Goal: Navigation & Orientation: Find specific page/section

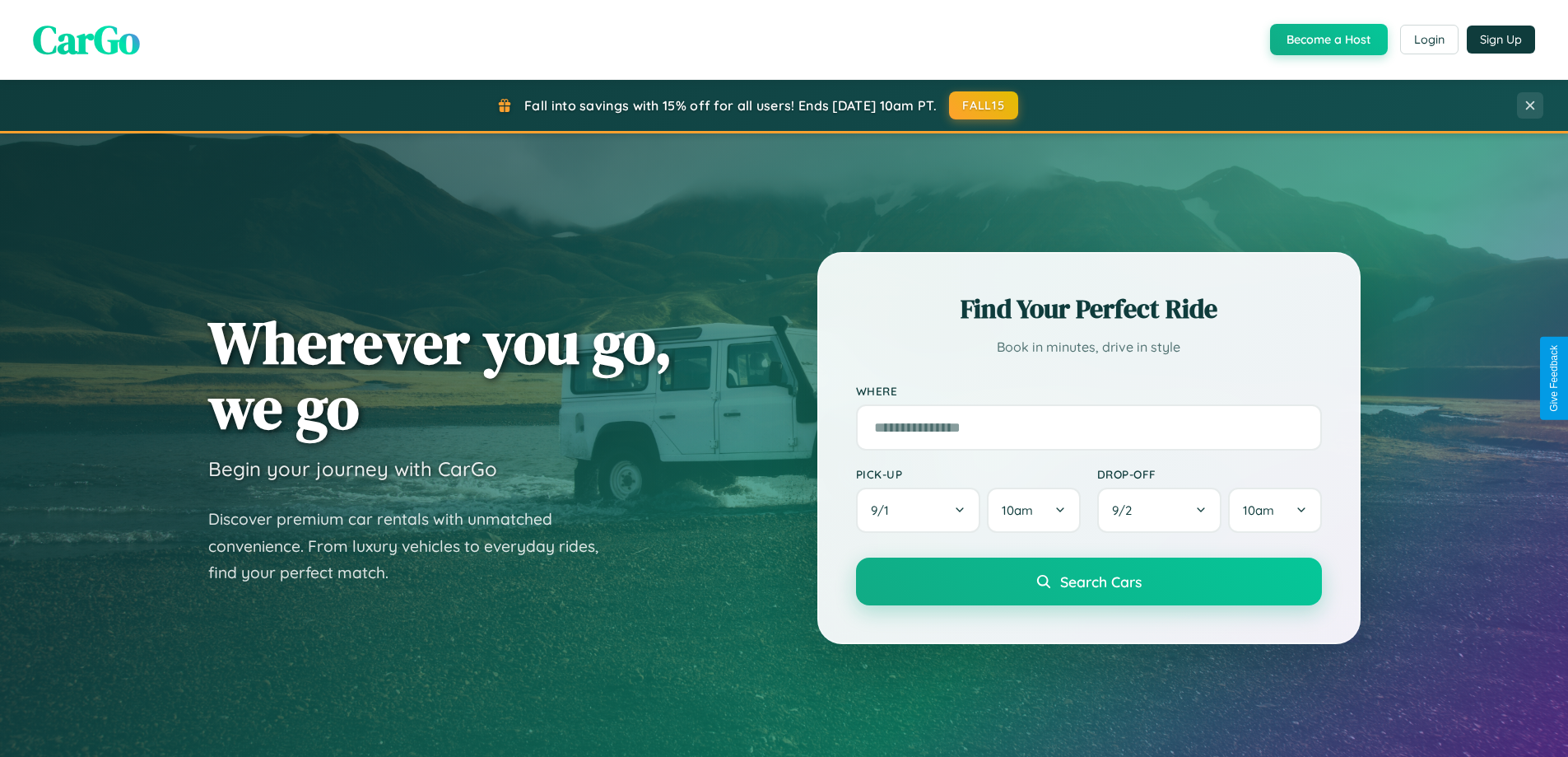
scroll to position [1133, 0]
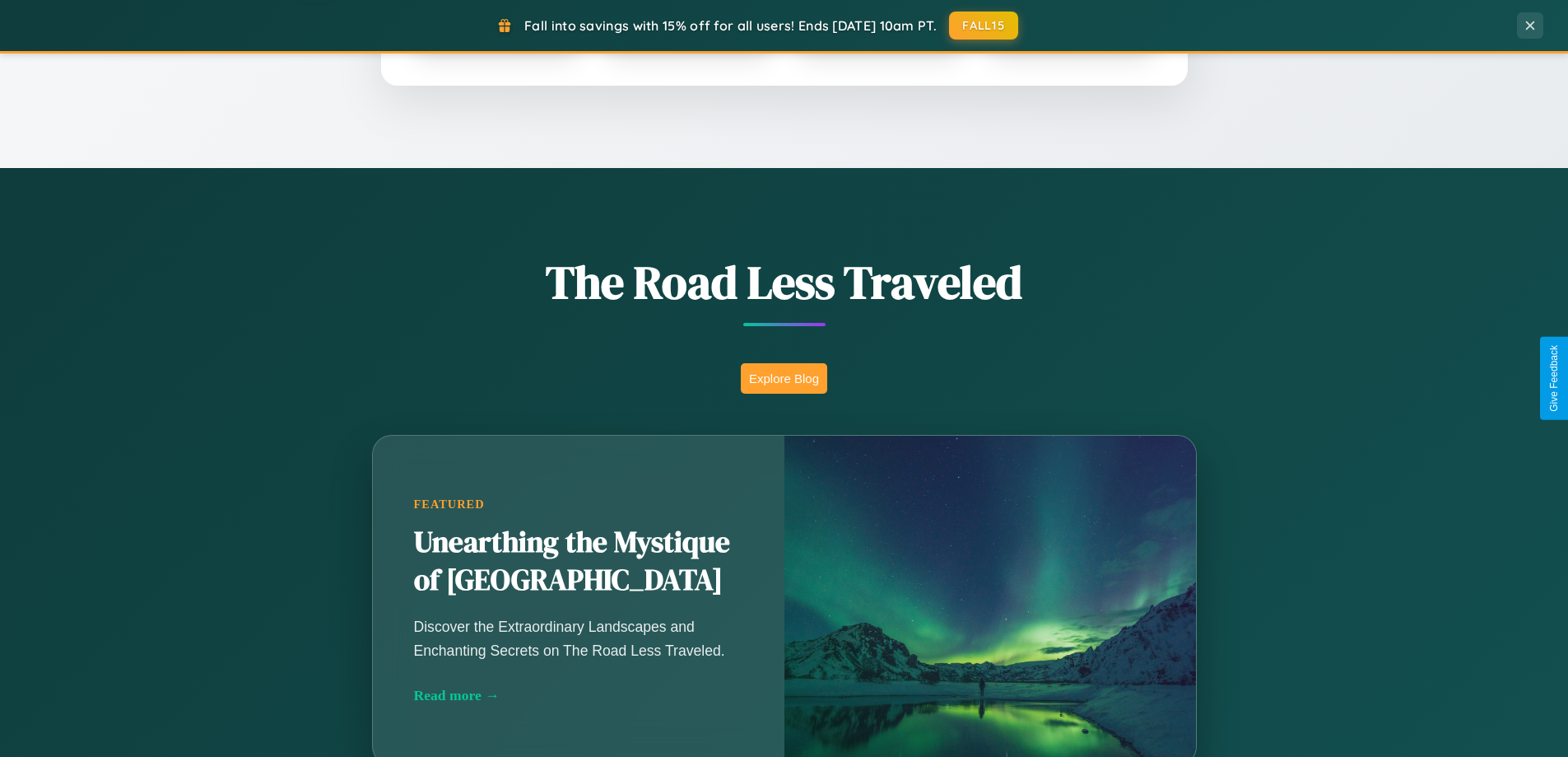
click at [784, 378] on button "Explore Blog" at bounding box center [784, 378] width 87 height 31
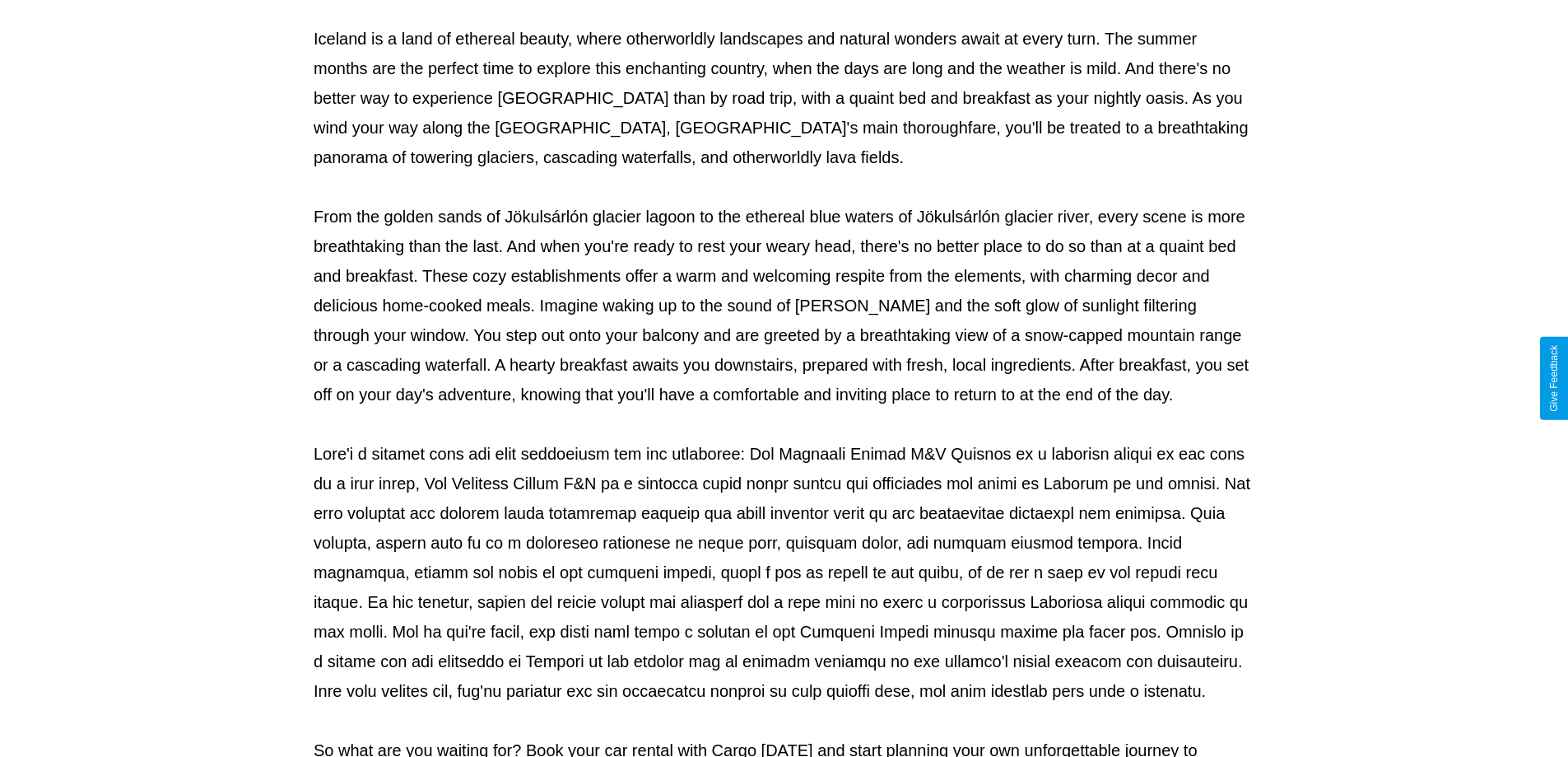
scroll to position [533, 0]
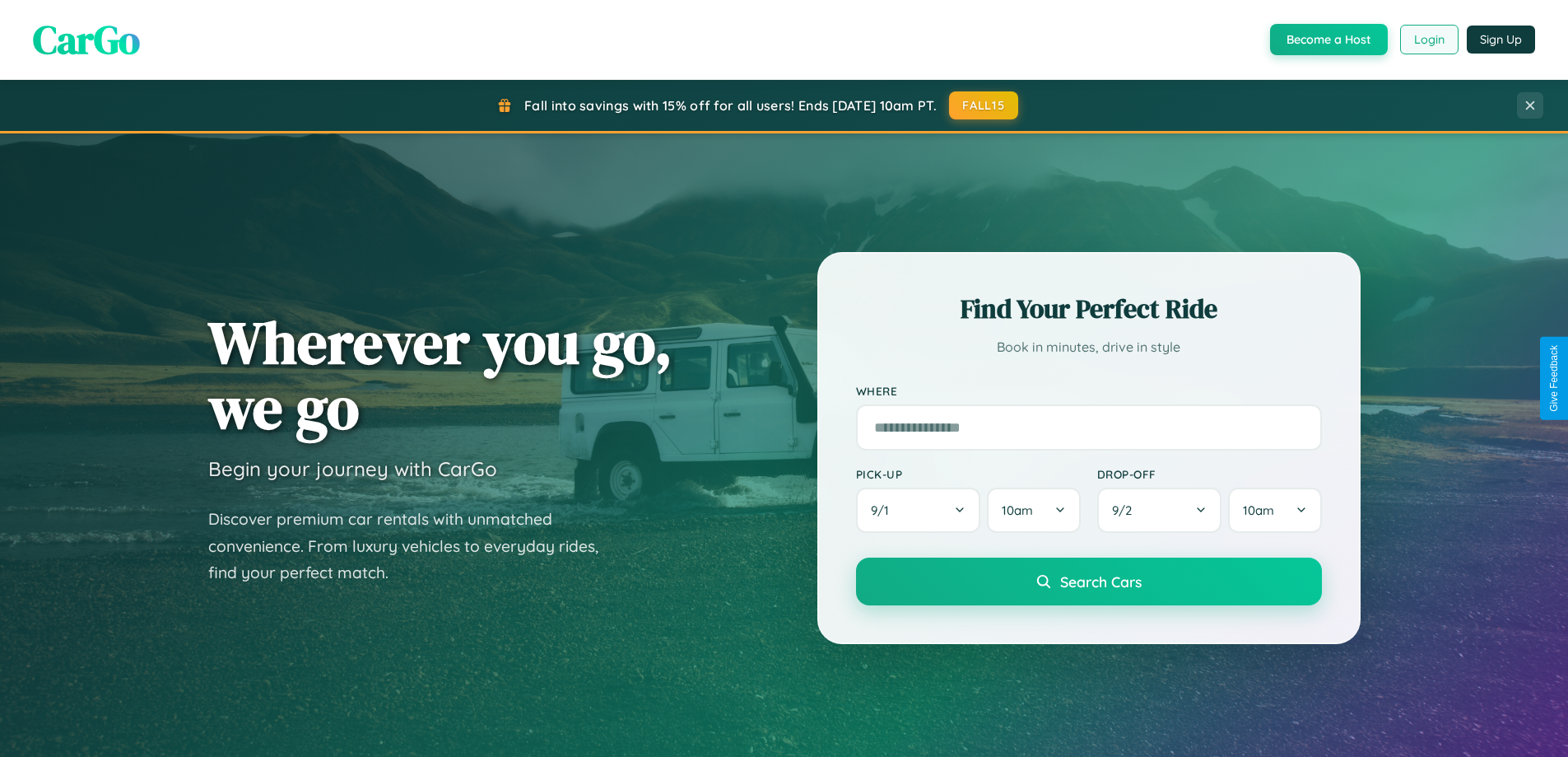
click at [1429, 39] on button "Login" at bounding box center [1430, 39] width 59 height 30
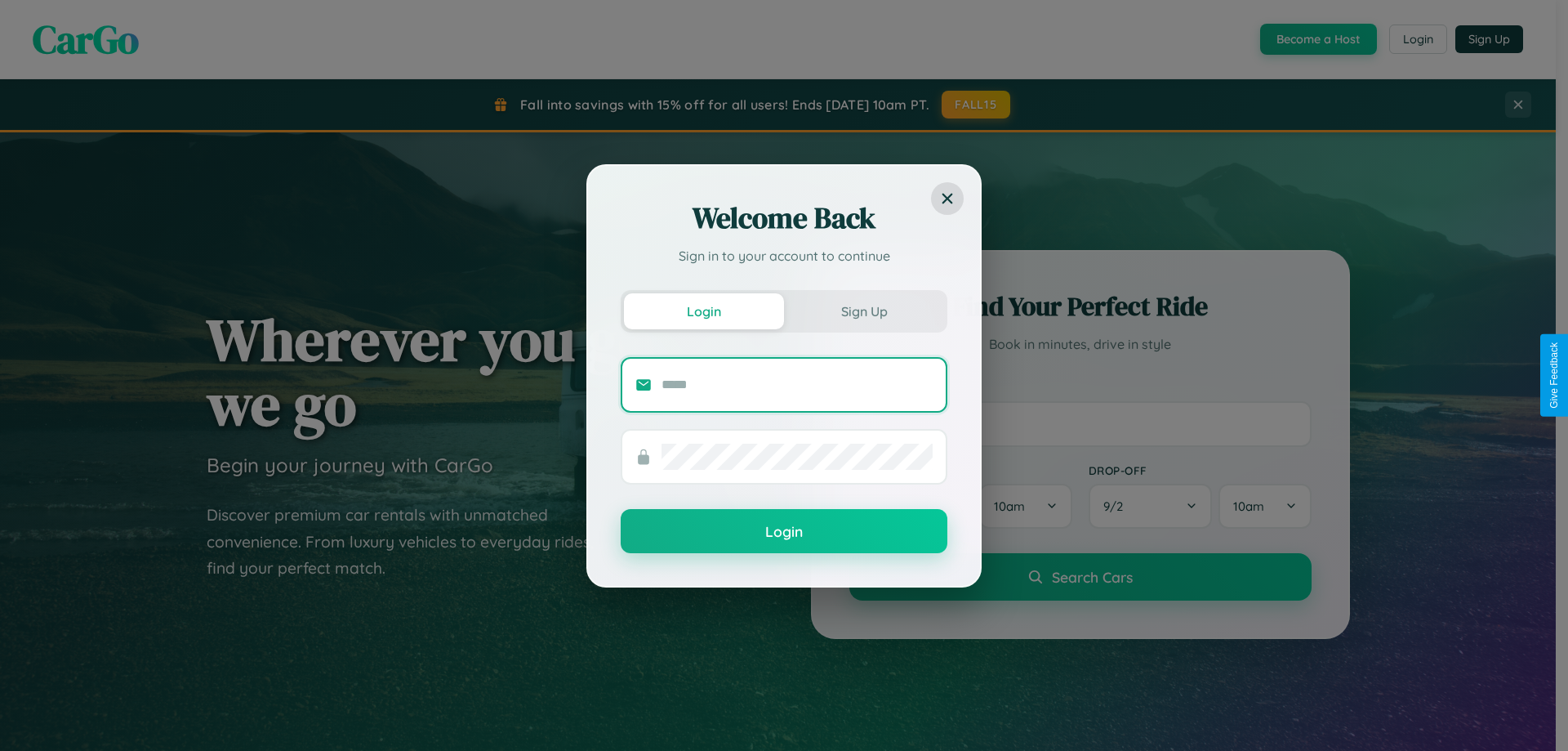
click at [797, 384] on input "text" at bounding box center [797, 385] width 272 height 26
type input "**********"
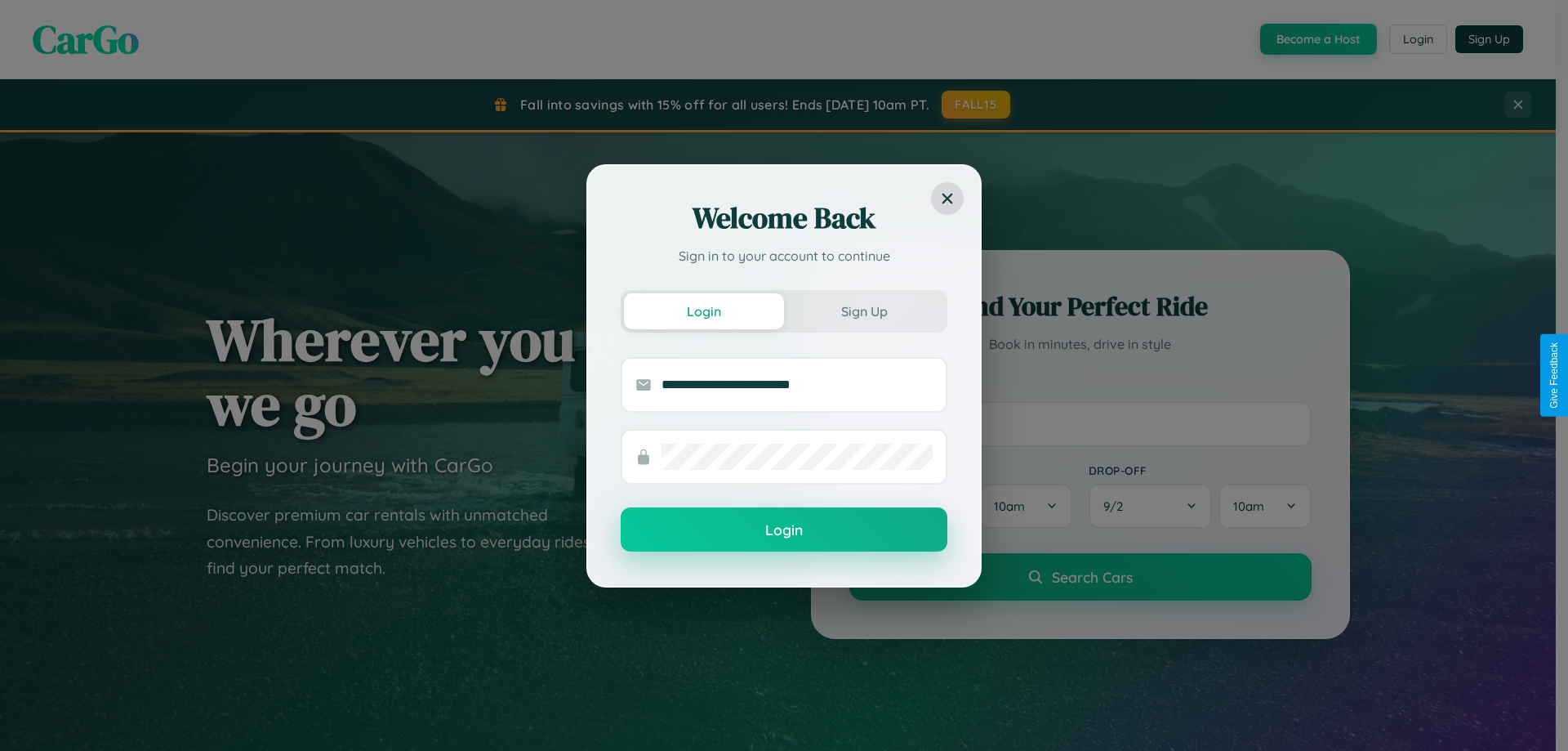
click at [784, 529] on button "Login" at bounding box center [784, 529] width 326 height 45
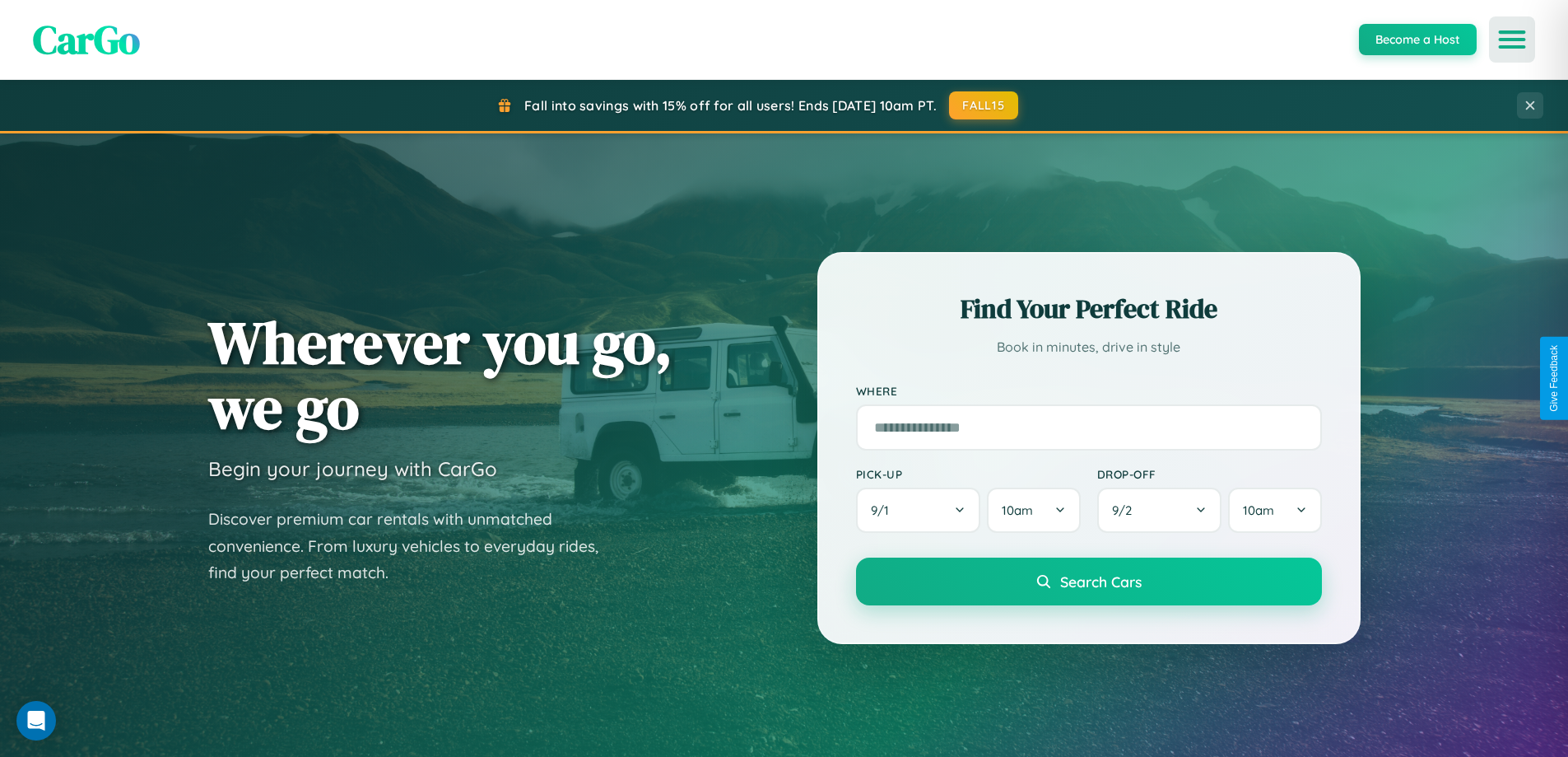
click at [1512, 39] on icon "Open menu" at bounding box center [1513, 39] width 24 height 15
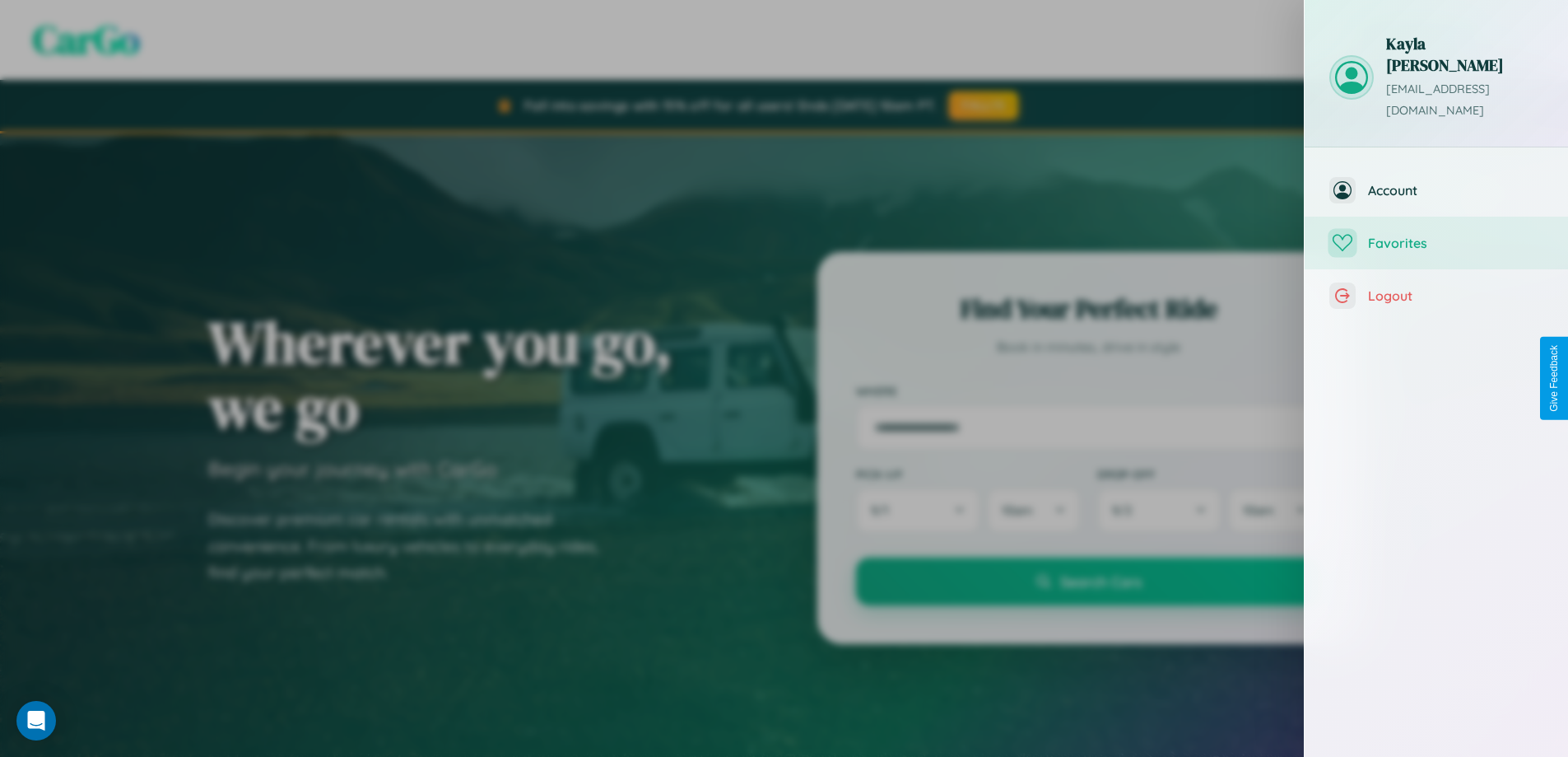
click at [1436, 235] on span "Favorites" at bounding box center [1456, 243] width 176 height 17
